Goal: Task Accomplishment & Management: Complete application form

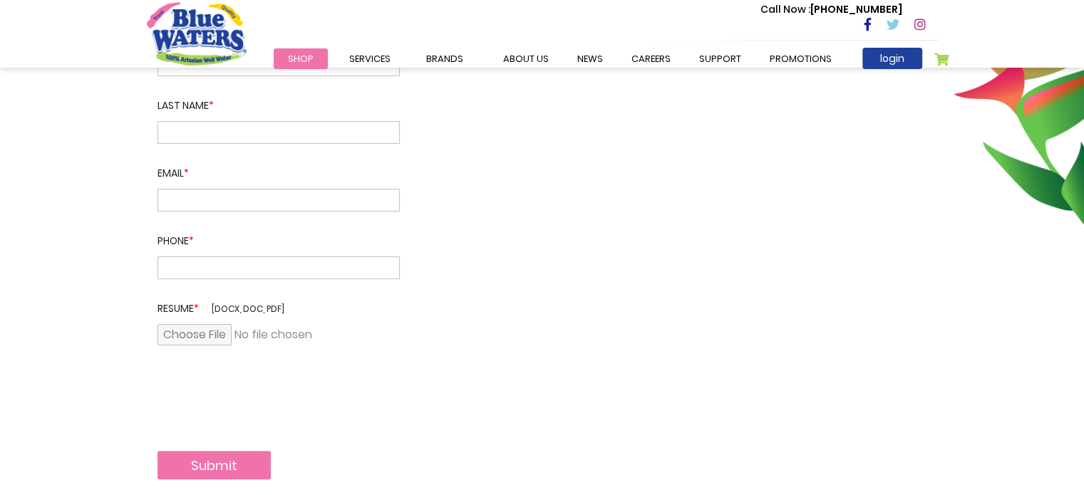
scroll to position [331, 0]
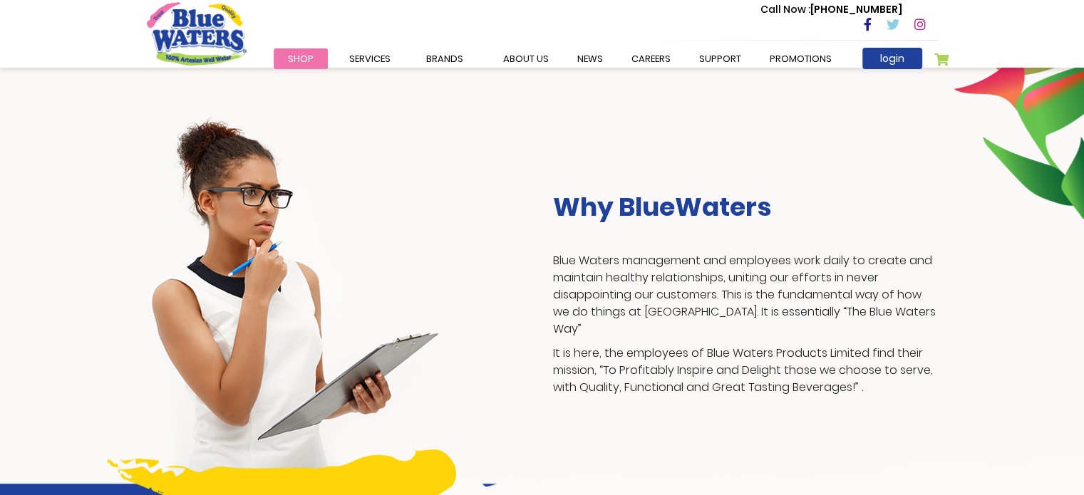
scroll to position [207, 0]
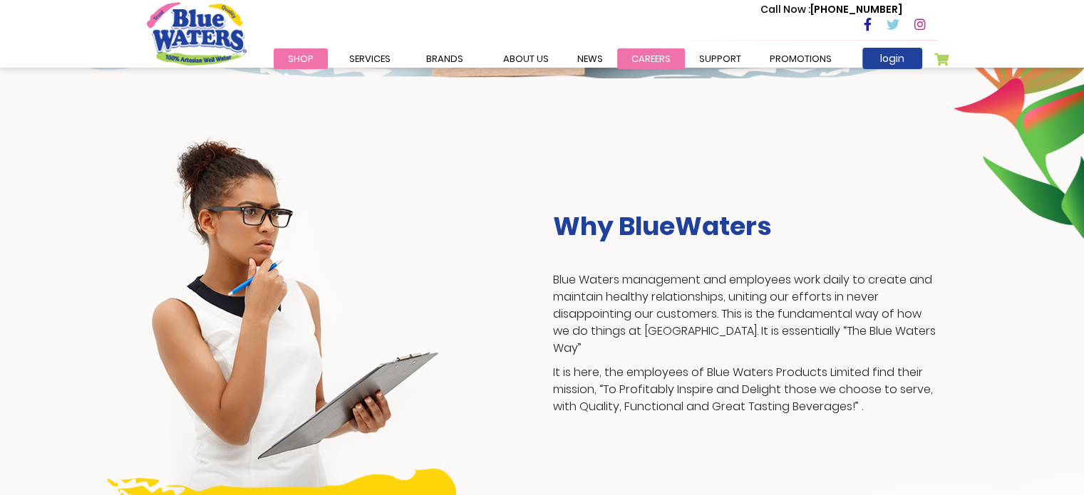
click at [636, 53] on link "careers" at bounding box center [651, 58] width 68 height 21
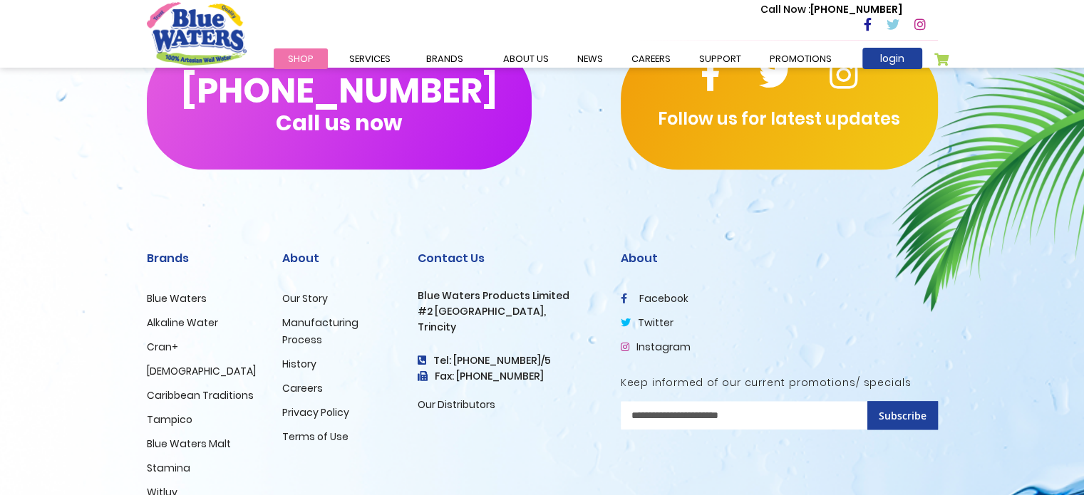
scroll to position [1478, 0]
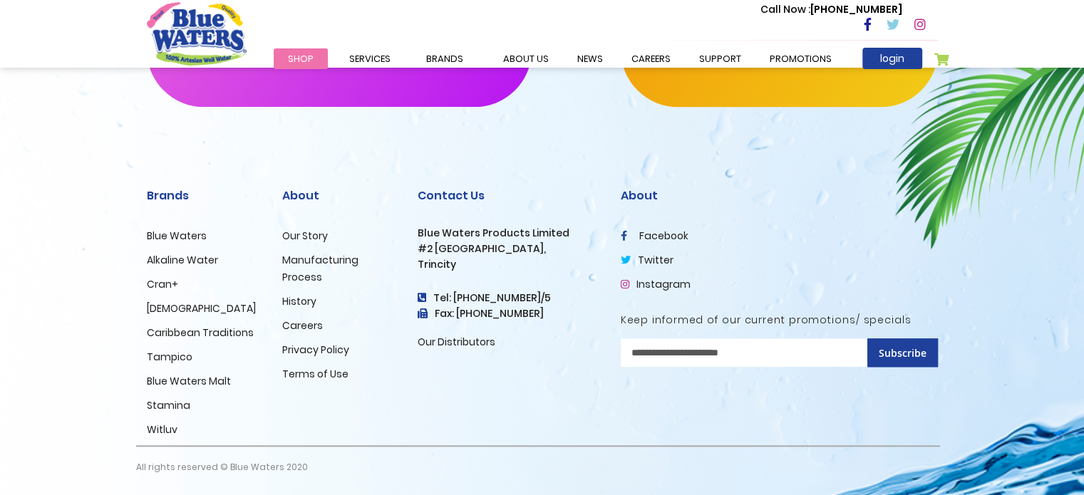
click at [300, 321] on link "Careers" at bounding box center [302, 326] width 41 height 14
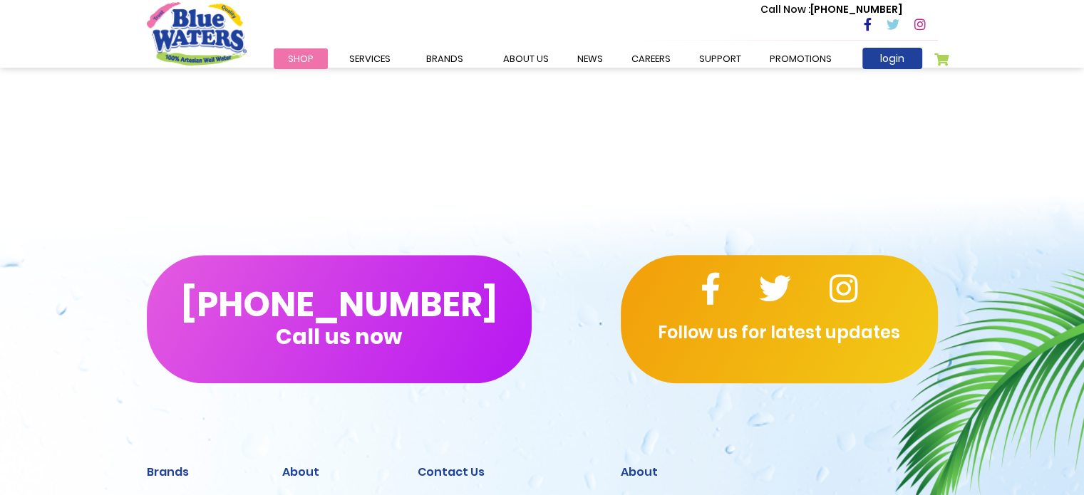
scroll to position [1478, 0]
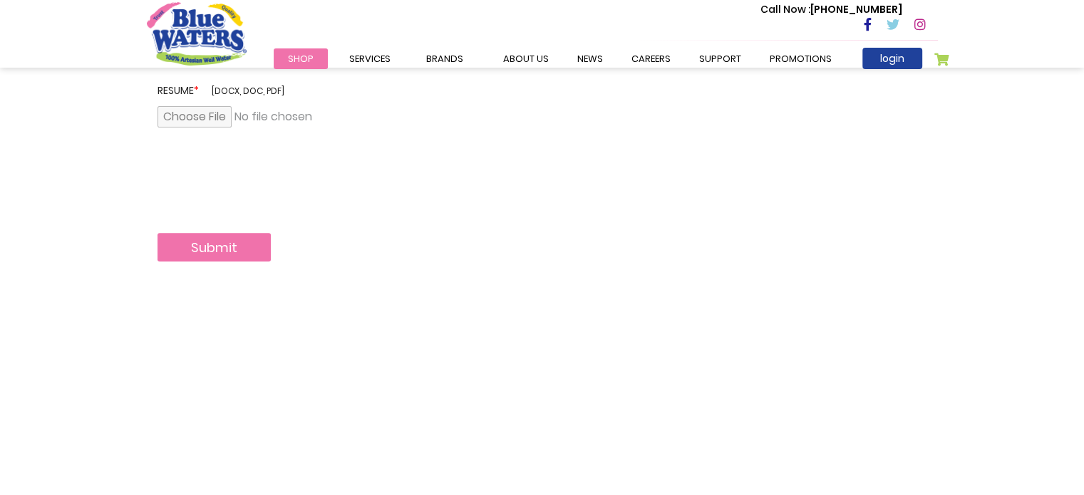
scroll to position [530, 0]
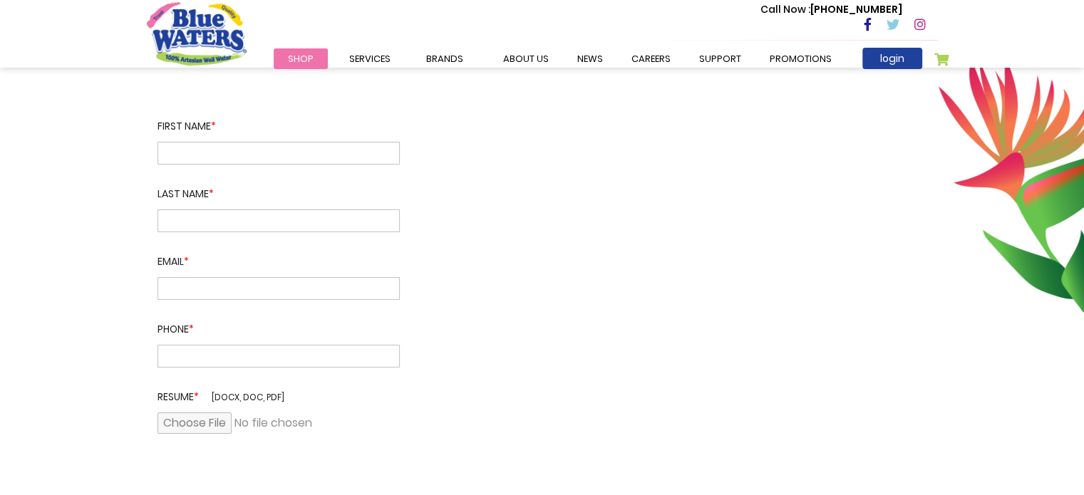
scroll to position [214, 0]
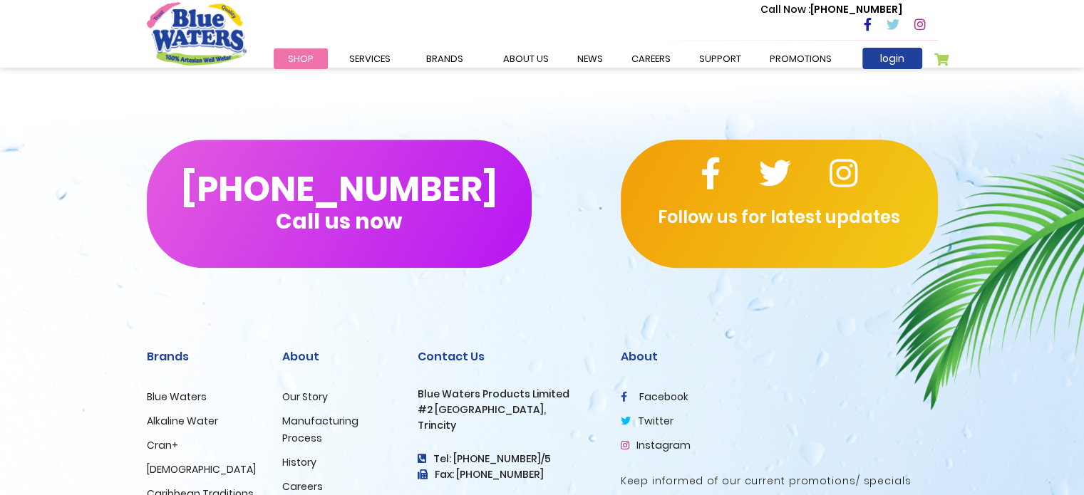
scroll to position [1478, 0]
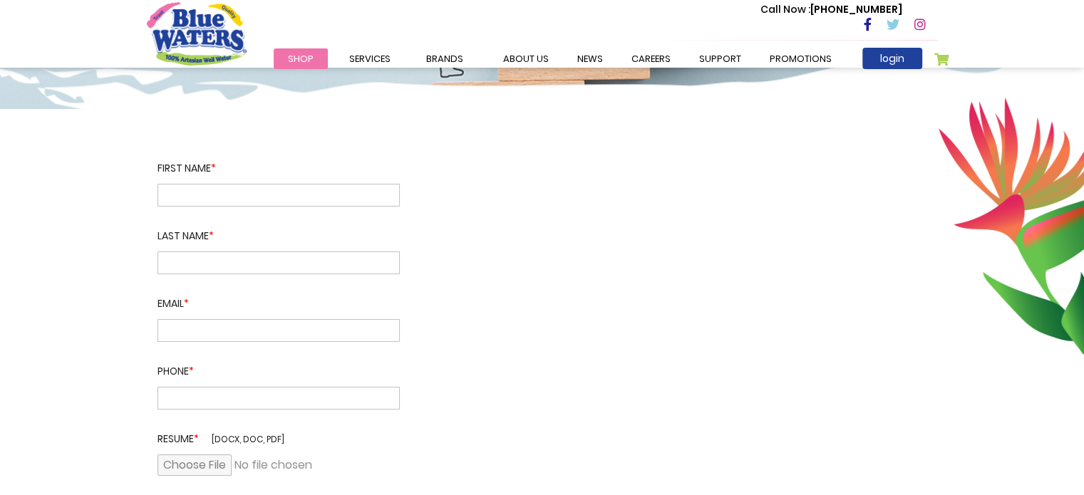
scroll to position [182, 0]
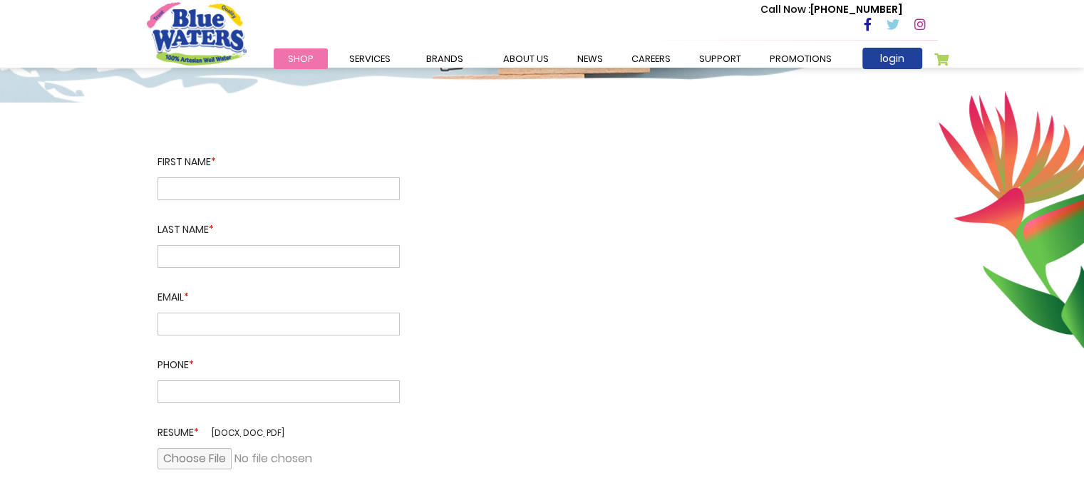
click at [183, 195] on input "text" at bounding box center [279, 188] width 242 height 23
type input "****"
type input "********"
type input "**********"
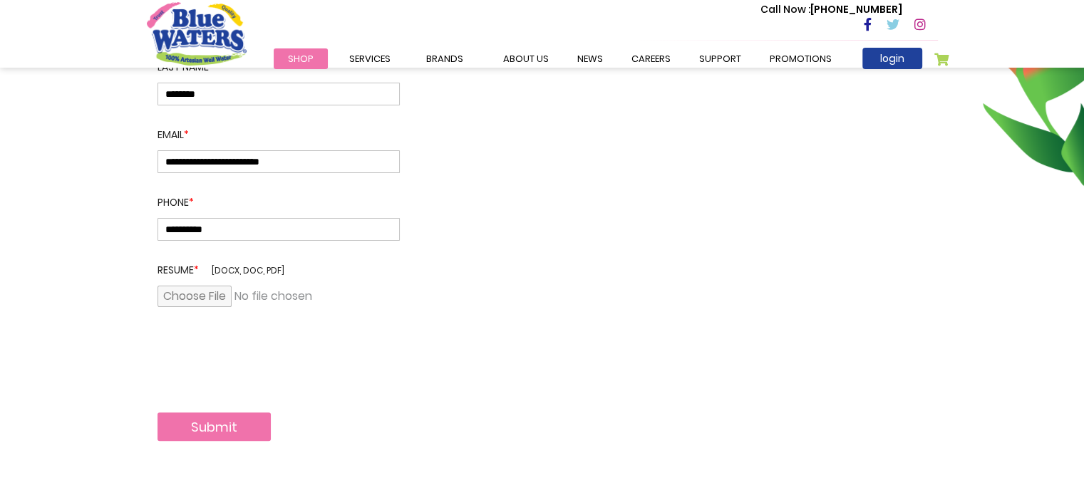
scroll to position [345, 0]
click at [203, 304] on input "file" at bounding box center [279, 296] width 242 height 21
type input "**********"
click at [237, 423] on button "Submit" at bounding box center [214, 427] width 113 height 29
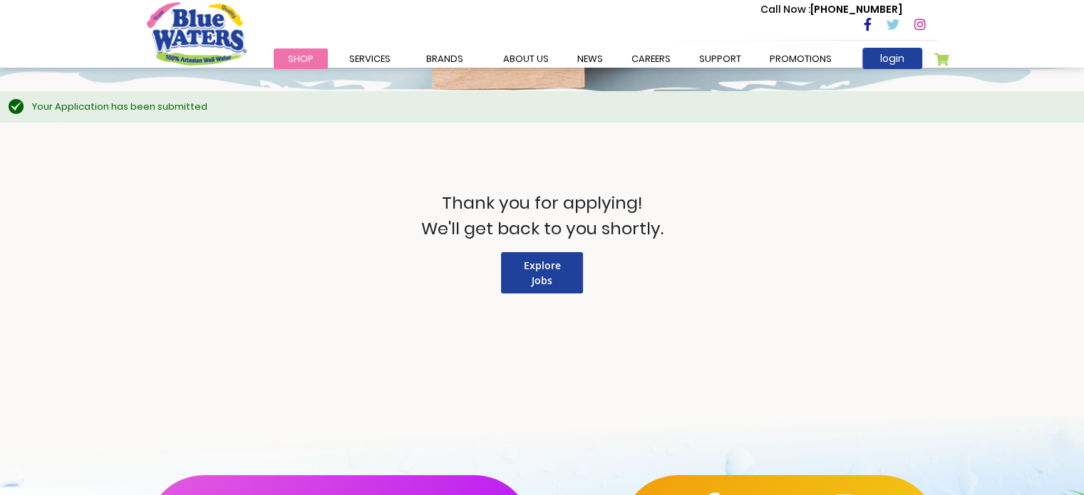
scroll to position [196, 0]
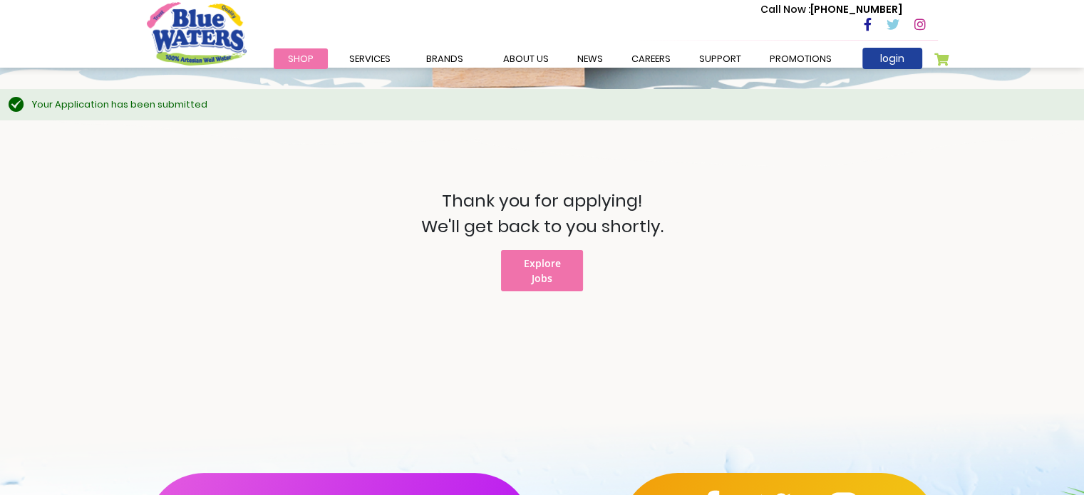
click at [550, 263] on span "Explore Jobs" at bounding box center [542, 271] width 37 height 29
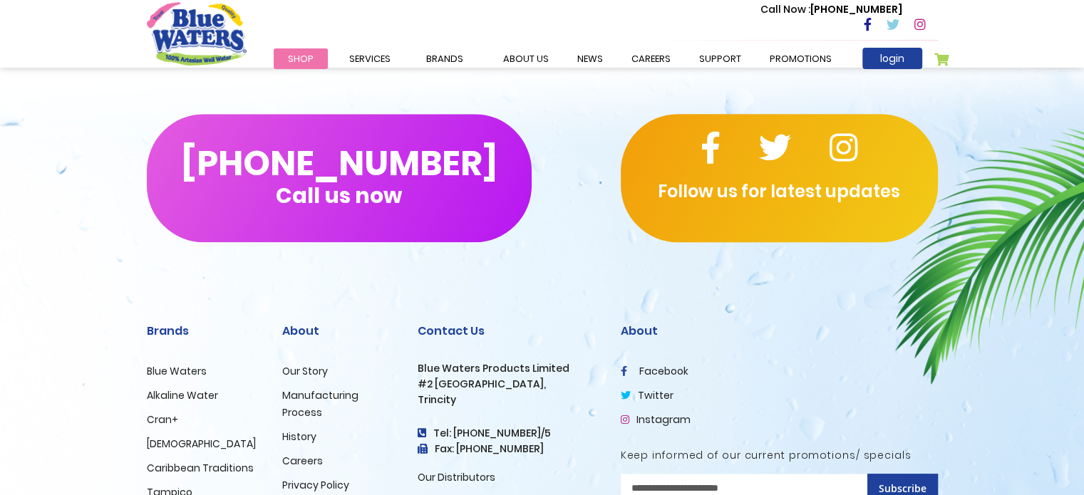
scroll to position [1478, 0]
